Goal: Information Seeking & Learning: Learn about a topic

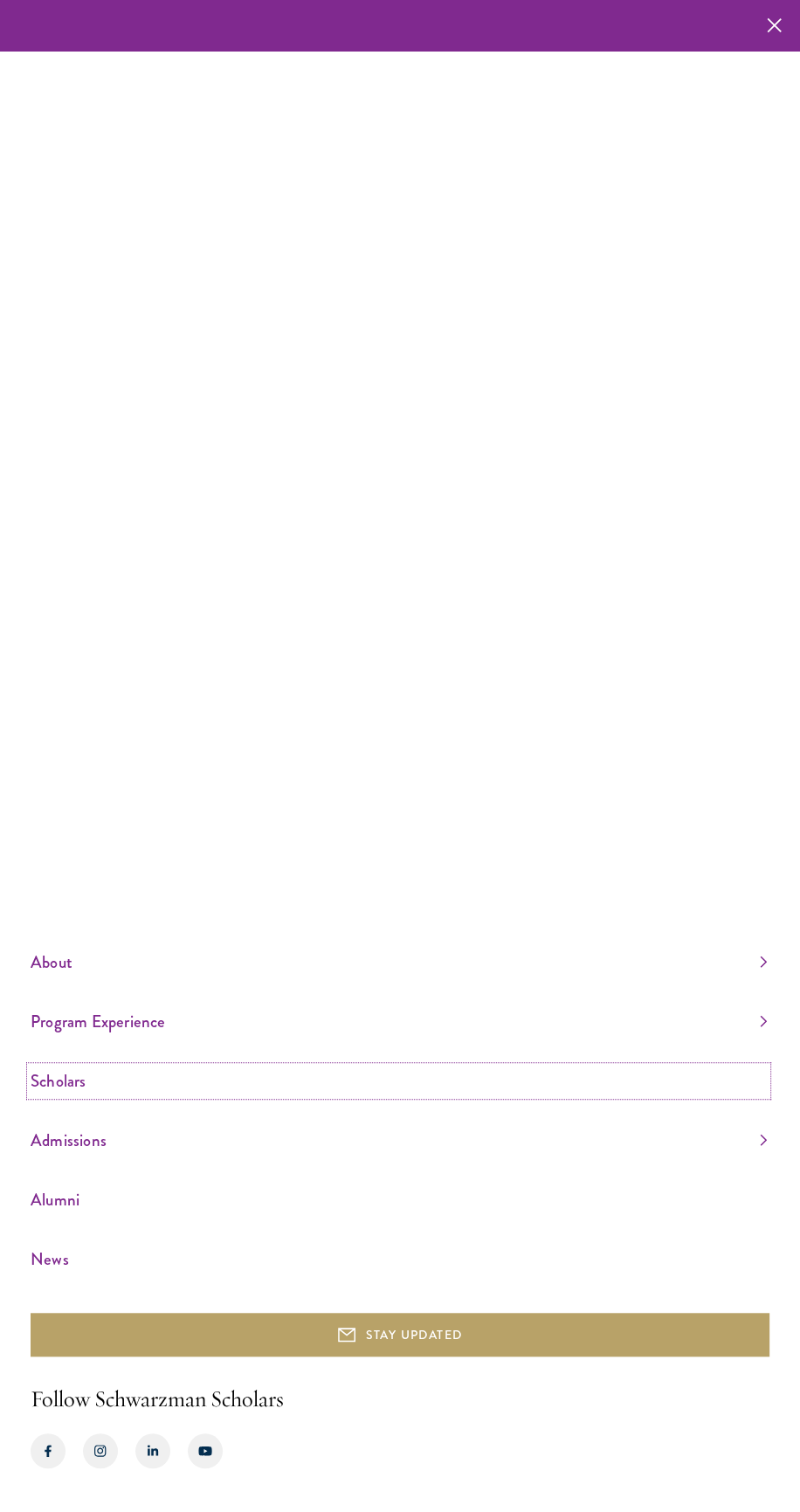
click at [67, 1095] on link "Scholars" at bounding box center [399, 1081] width 737 height 29
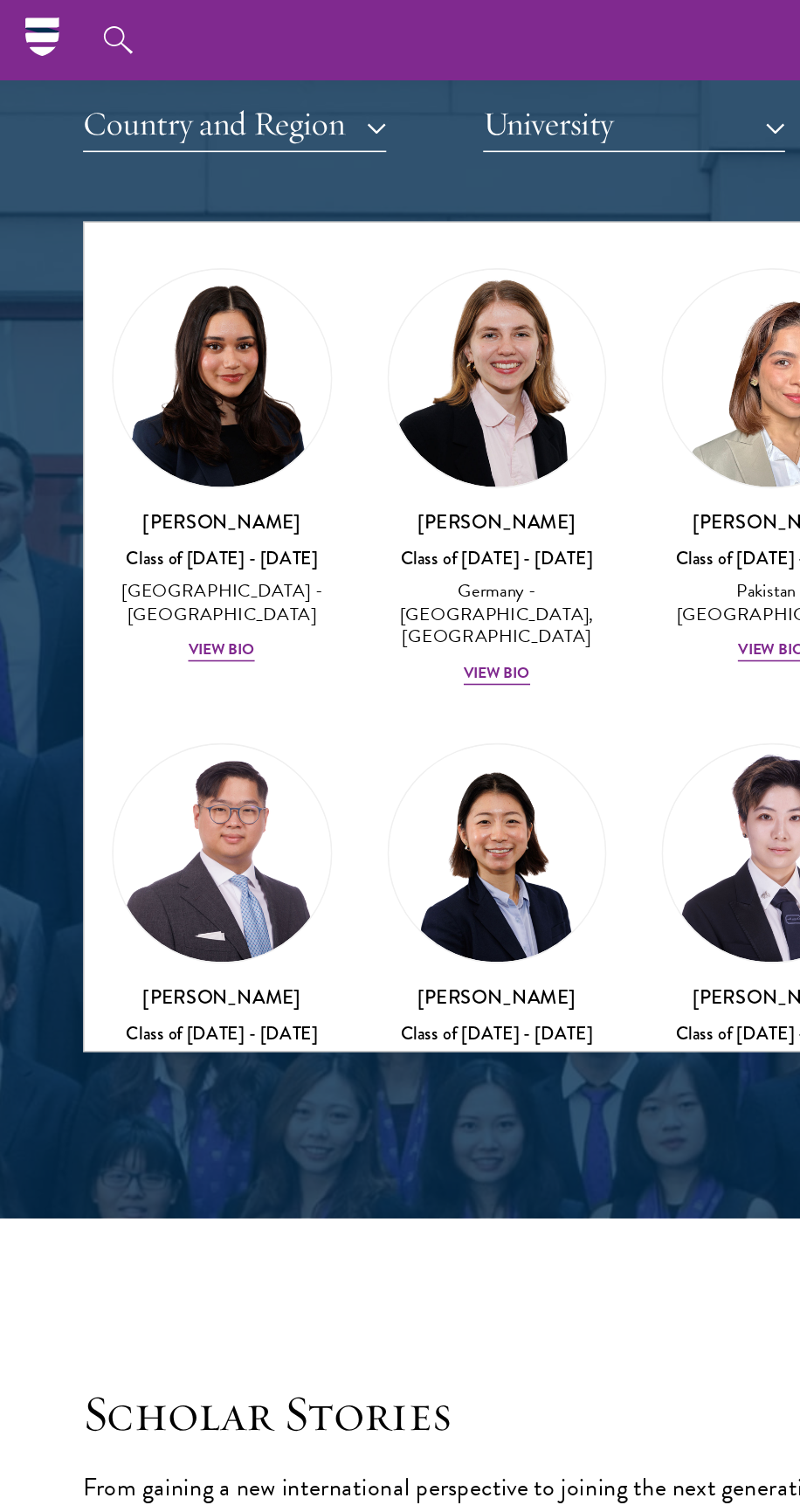
scroll to position [5139, 0]
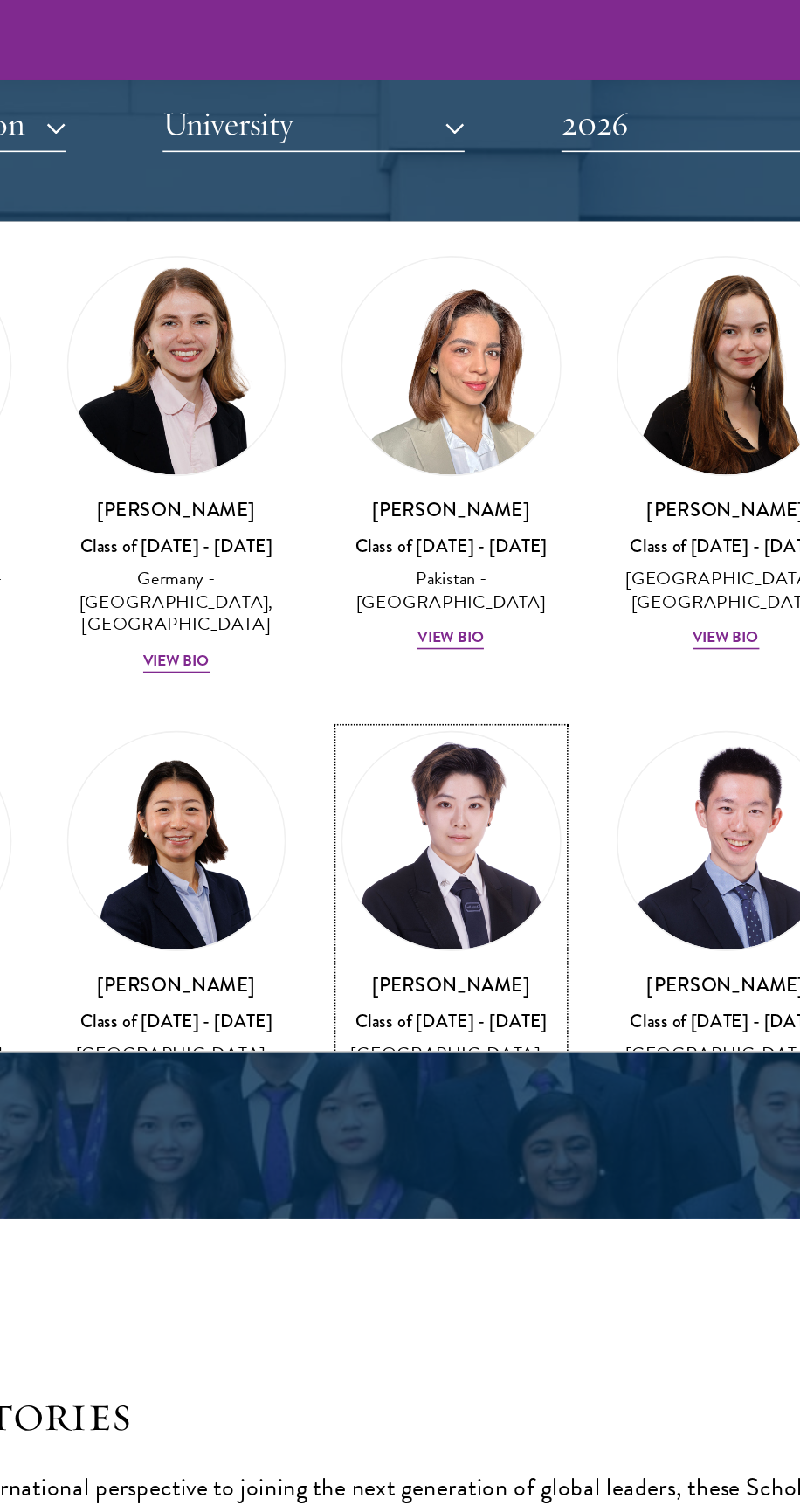
click at [499, 725] on div "View Bio" at bounding box center [487, 731] width 42 height 14
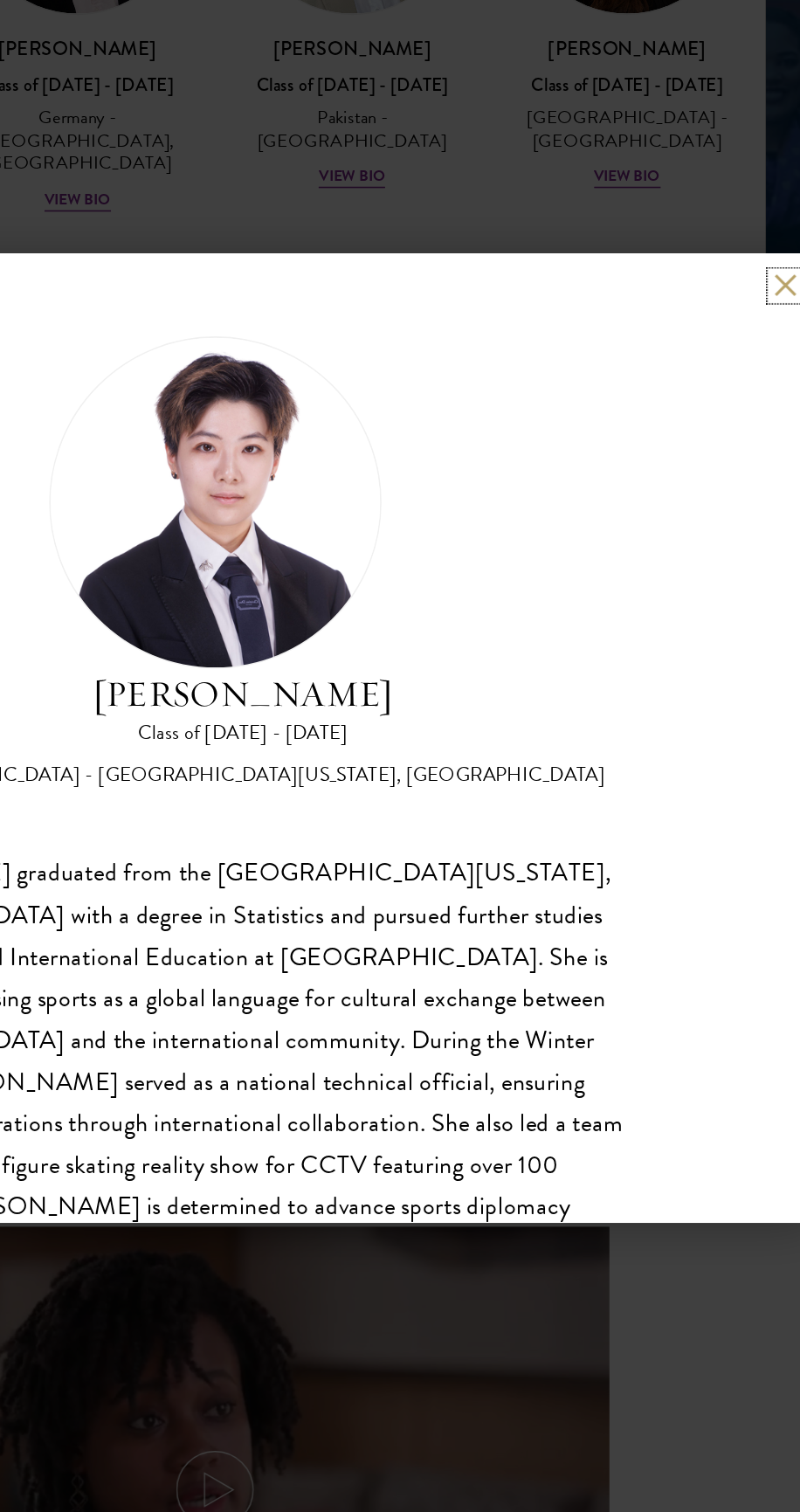
scroll to position [2153, 0]
